Goal: Understand process/instructions

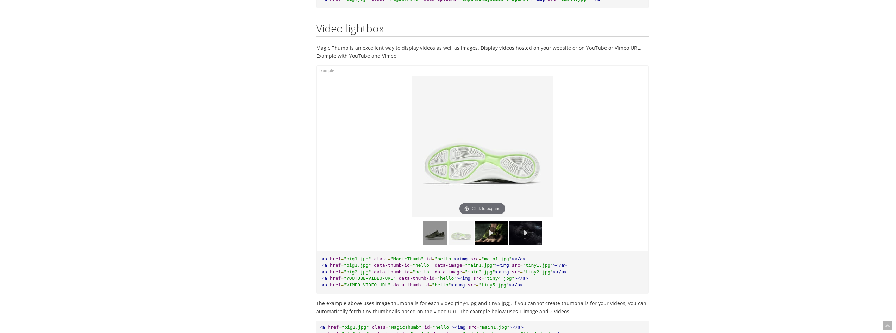
scroll to position [4888, 0]
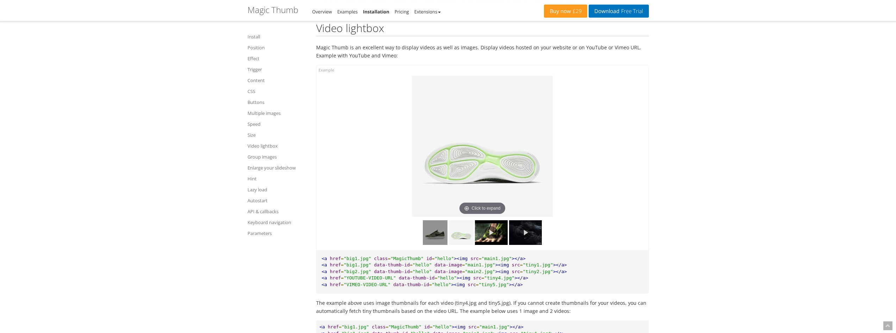
click at [440, 243] on img at bounding box center [435, 232] width 25 height 25
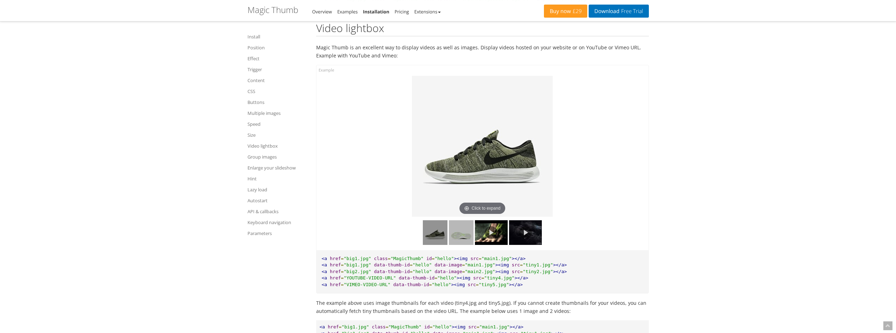
click at [453, 242] on img at bounding box center [461, 232] width 25 height 25
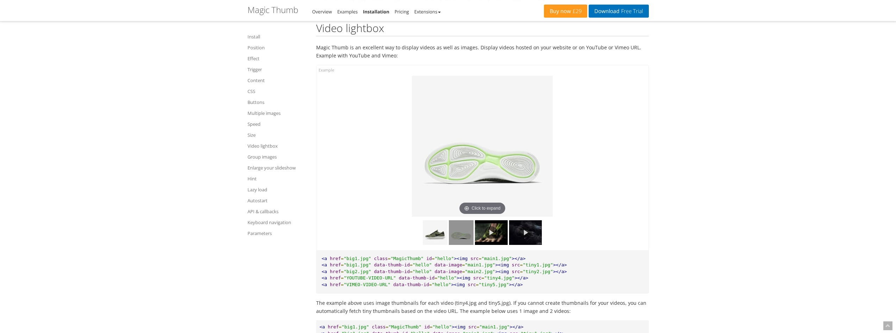
click at [486, 242] on link at bounding box center [491, 232] width 33 height 25
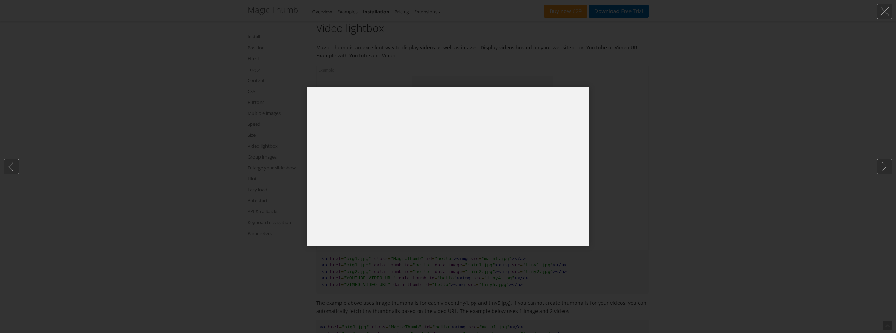
click at [622, 198] on div at bounding box center [448, 166] width 896 height 333
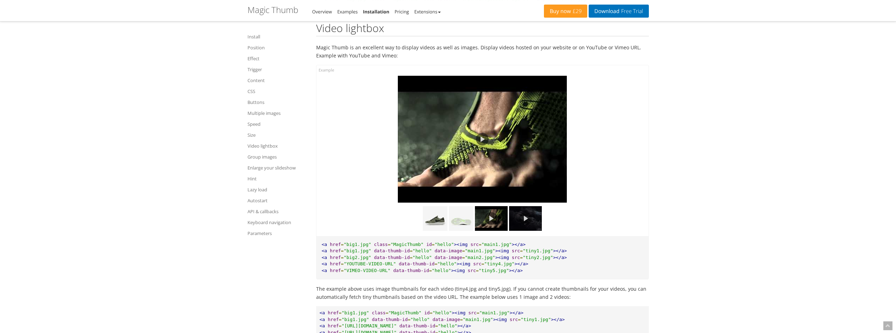
click at [516, 231] on img at bounding box center [525, 218] width 33 height 25
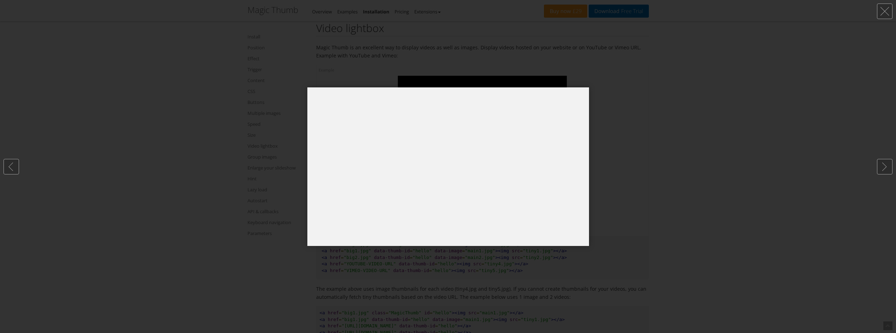
click at [622, 186] on div at bounding box center [448, 166] width 896 height 333
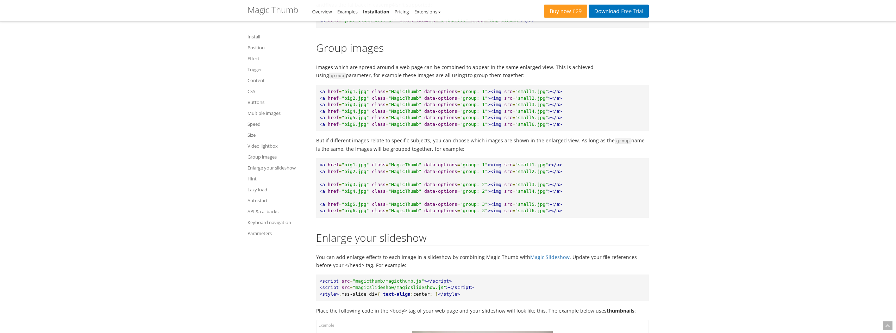
scroll to position [5733, 0]
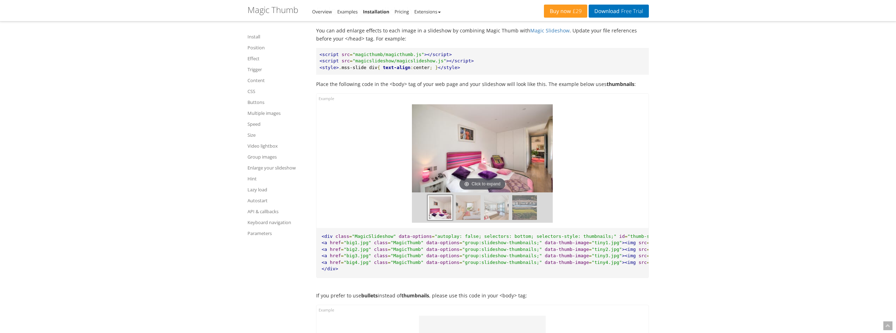
click at [465, 217] on img at bounding box center [468, 207] width 25 height 25
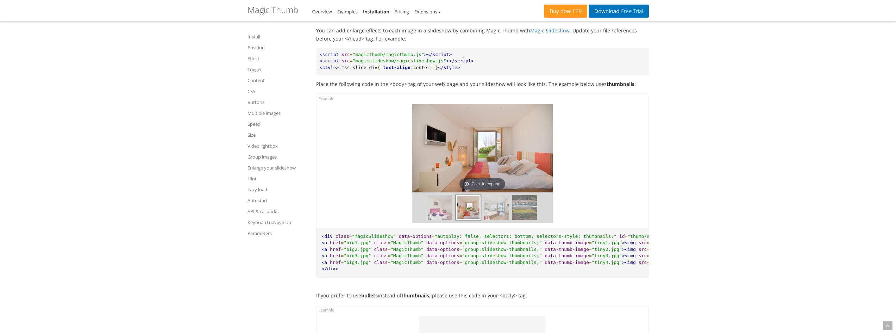
click at [492, 218] on img at bounding box center [496, 207] width 25 height 25
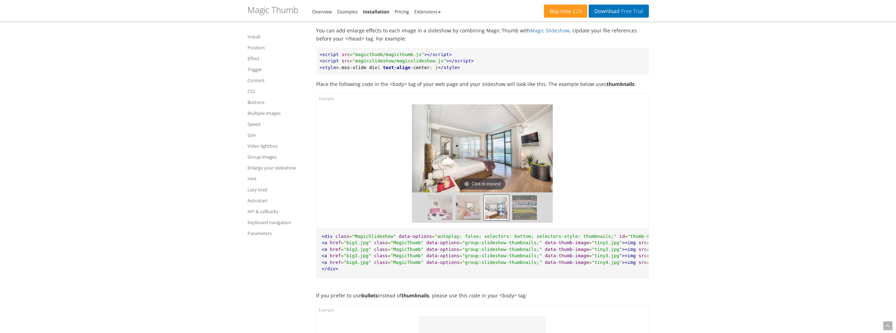
click at [521, 217] on img at bounding box center [524, 207] width 25 height 25
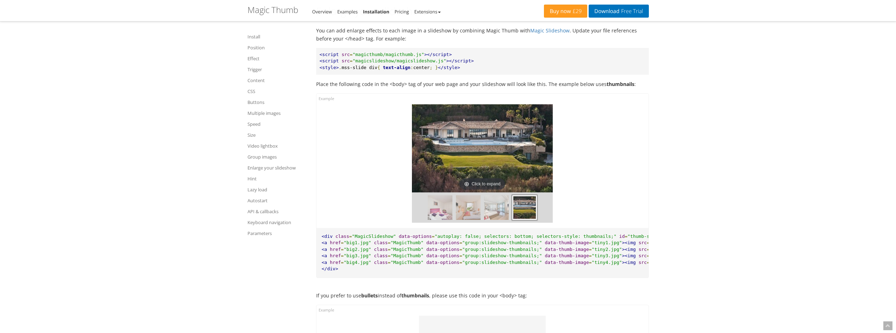
click at [541, 216] on div at bounding box center [482, 207] width 141 height 30
click at [598, 212] on div "Click to expand Click to expand Click to expand Click to expand" at bounding box center [483, 161] width 332 height 134
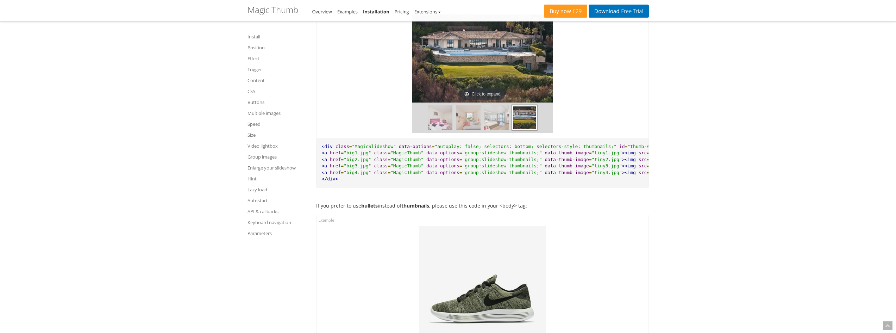
scroll to position [6050, 0]
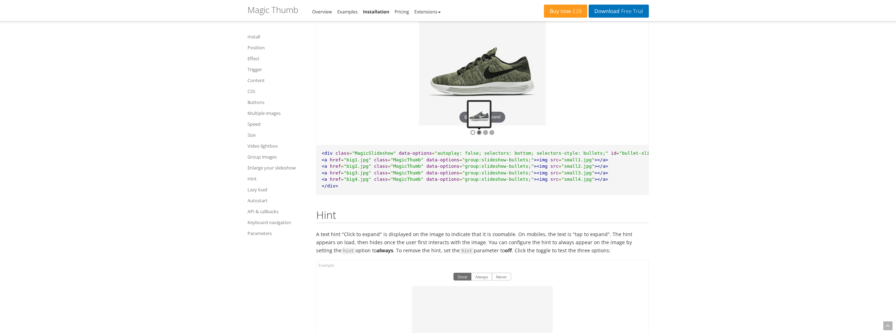
click at [479, 135] on div at bounding box center [479, 132] width 5 height 5
click at [486, 135] on div at bounding box center [485, 132] width 5 height 5
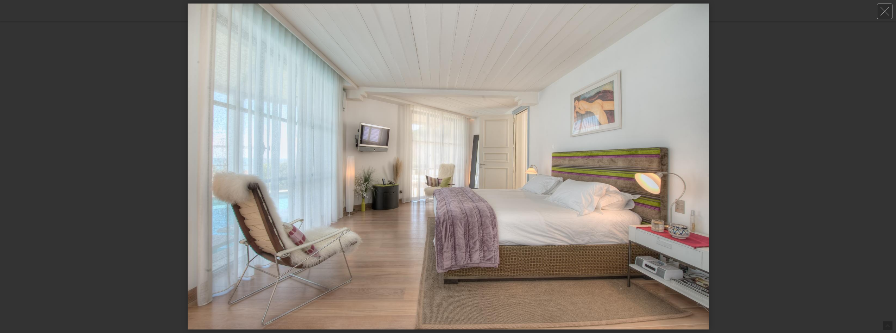
scroll to position [6191, 0]
click at [880, 8] on link at bounding box center [884, 11] width 15 height 15
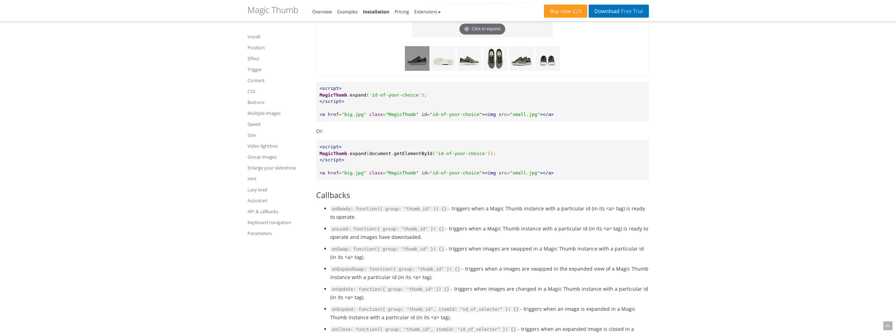
scroll to position [6930, 0]
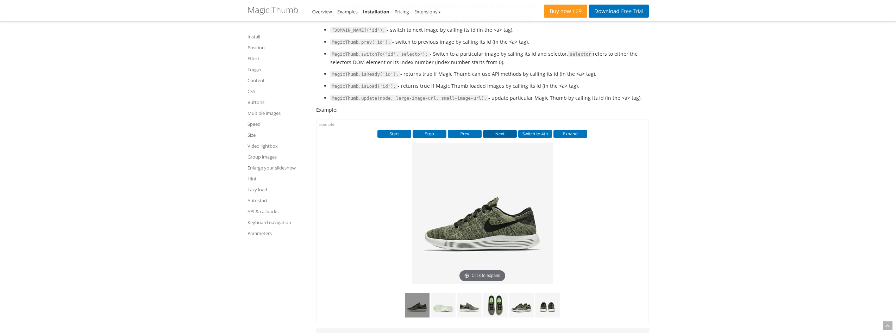
click at [499, 138] on button "Next" at bounding box center [500, 134] width 34 height 8
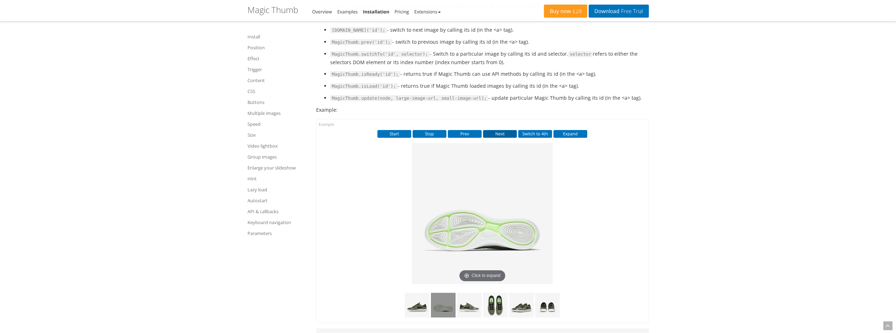
click at [499, 138] on button "Next" at bounding box center [500, 134] width 34 height 8
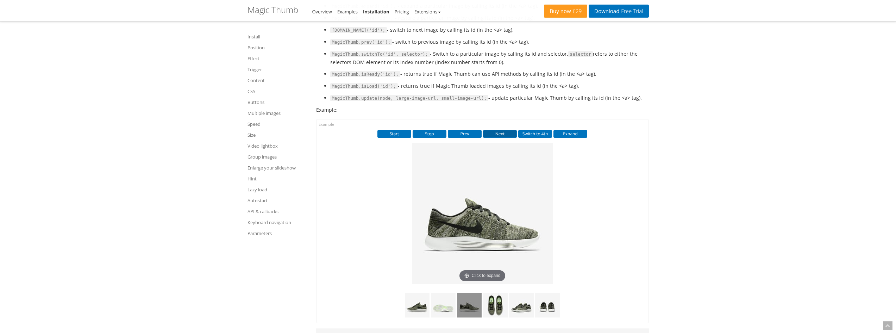
click at [499, 138] on button "Next" at bounding box center [500, 134] width 34 height 8
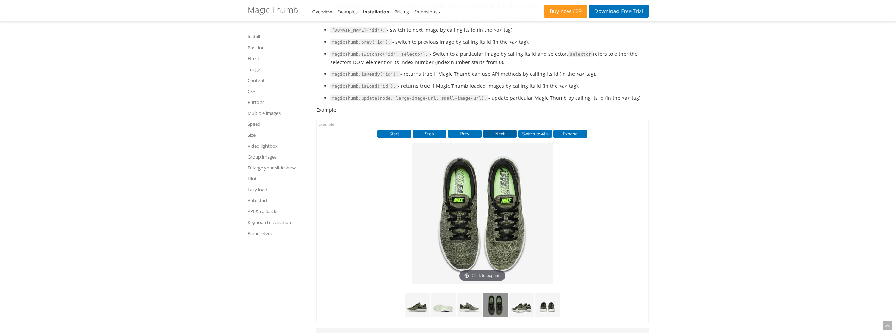
click at [499, 138] on button "Next" at bounding box center [500, 134] width 34 height 8
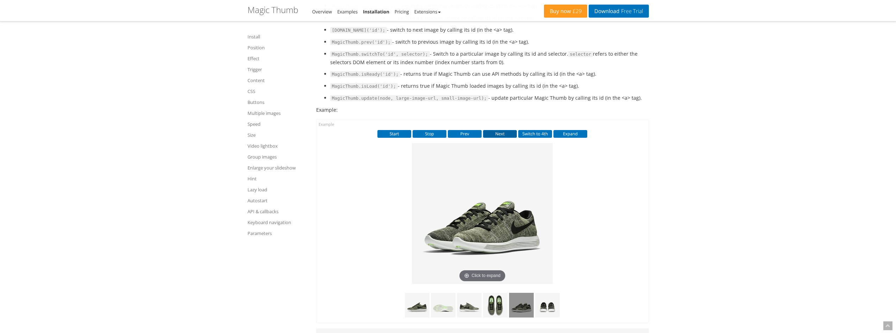
click at [499, 138] on button "Next" at bounding box center [500, 134] width 34 height 8
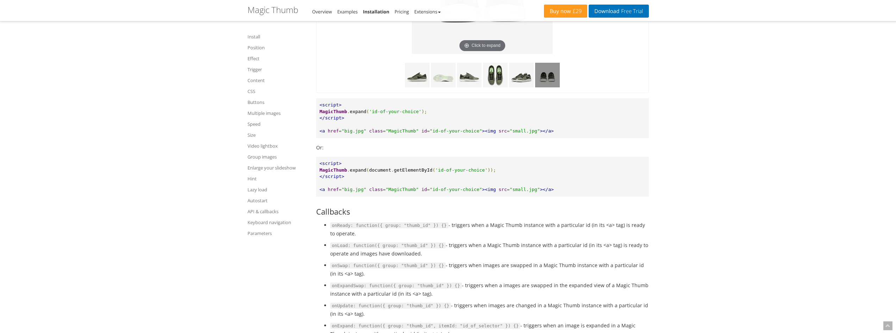
scroll to position [7036, 0]
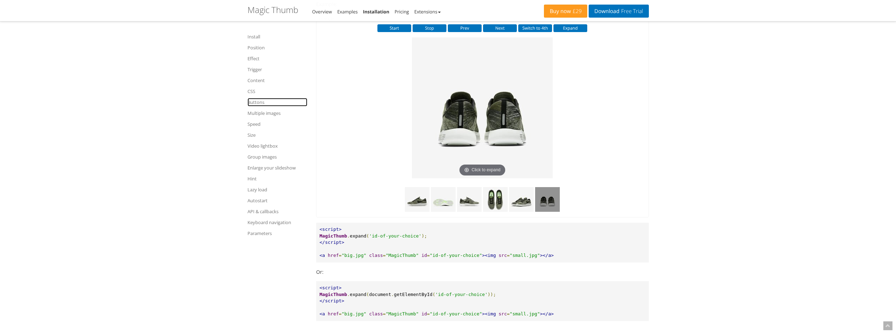
click at [257, 104] on link "Buttons" at bounding box center [278, 102] width 60 height 8
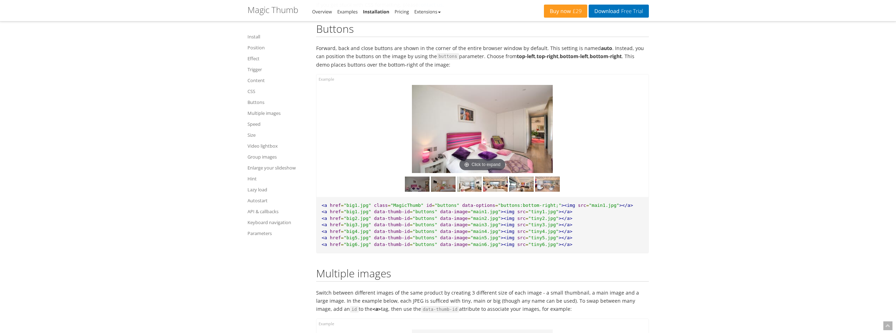
click at [441, 191] on img at bounding box center [443, 183] width 25 height 15
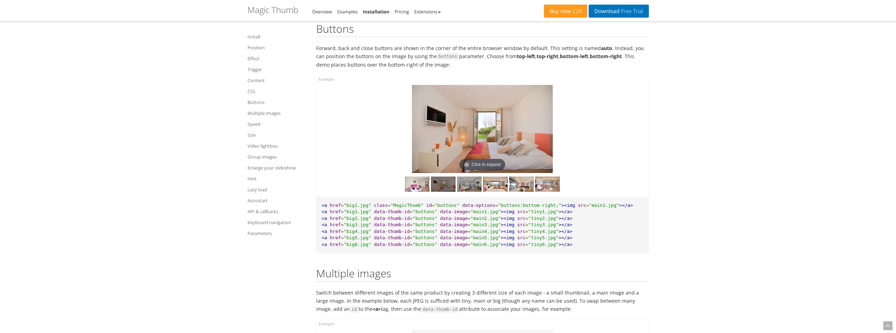
click at [463, 191] on img at bounding box center [469, 183] width 25 height 15
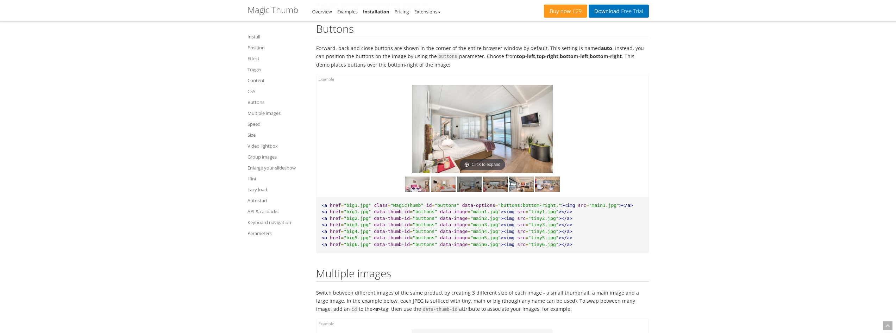
click at [492, 191] on img at bounding box center [495, 183] width 25 height 15
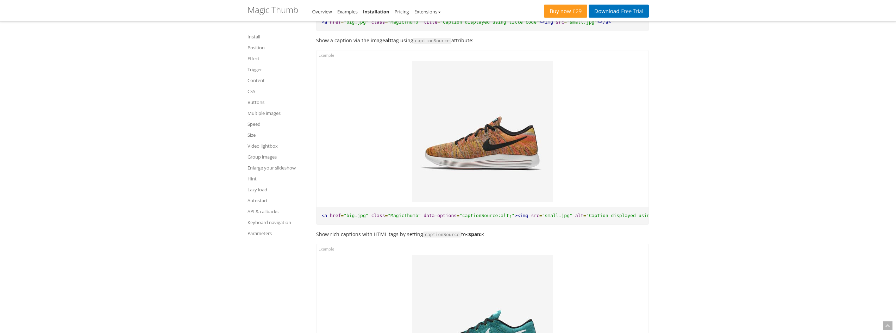
scroll to position [1941, 0]
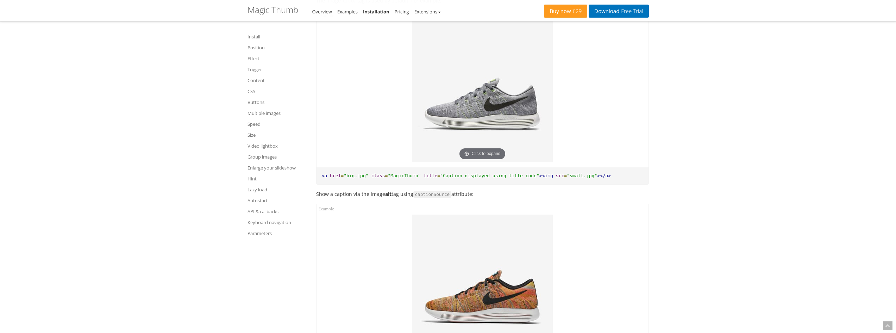
drag, startPoint x: 250, startPoint y: 74, endPoint x: 253, endPoint y: 81, distance: 7.6
click at [250, 76] on ul "Install Position Effect Trigger Content CSS Buttons Multiple images Speed Size …" at bounding box center [278, 135] width 60 height 210
click at [253, 81] on link "Content" at bounding box center [278, 80] width 60 height 8
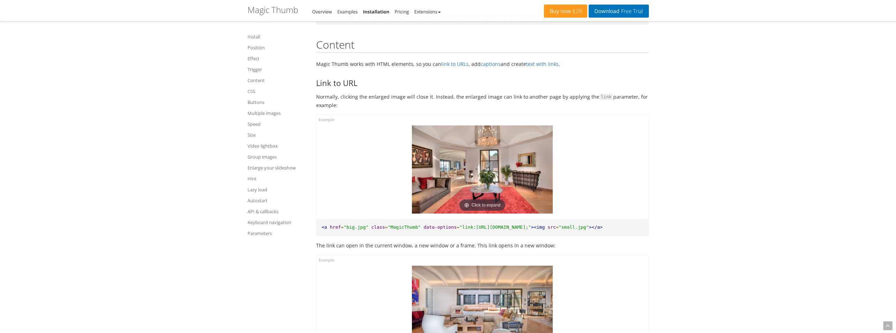
click at [462, 141] on img at bounding box center [482, 169] width 141 height 88
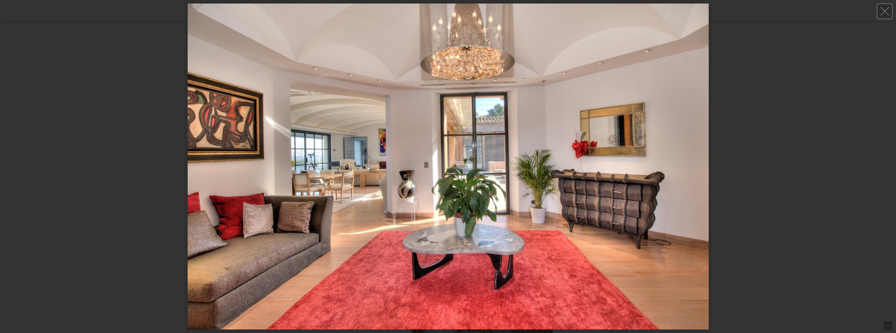
click at [739, 102] on div at bounding box center [448, 166] width 896 height 333
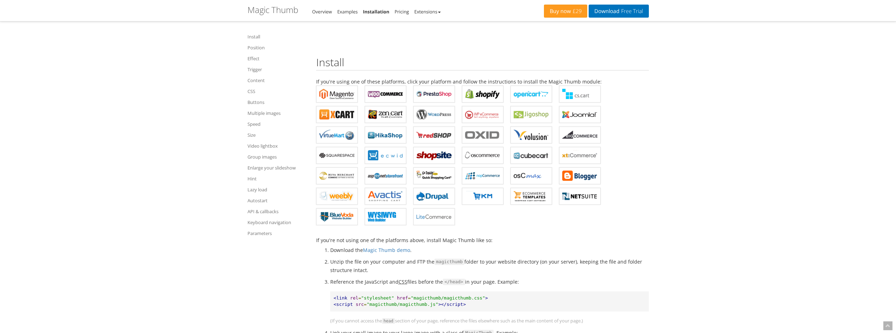
scroll to position [0, 0]
